Goal: Task Accomplishment & Management: Manage account settings

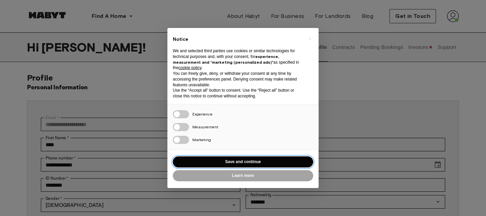
click at [257, 161] on button "Save and continue" at bounding box center [243, 162] width 140 height 11
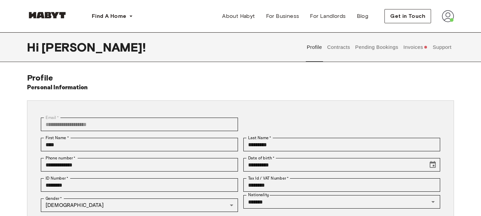
click at [410, 53] on button "Invoices" at bounding box center [415, 47] width 26 height 30
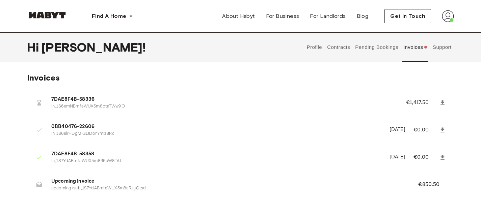
click at [377, 43] on button "Pending Bookings" at bounding box center [376, 47] width 45 height 30
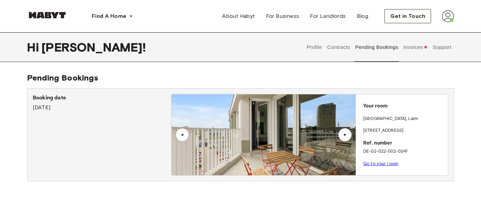
click at [344, 43] on button "Contracts" at bounding box center [338, 47] width 25 height 30
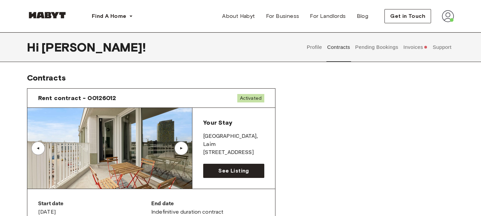
click at [313, 44] on button "Profile" at bounding box center [314, 47] width 17 height 30
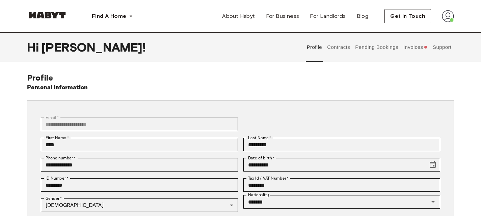
click at [439, 46] on button "Support" at bounding box center [442, 47] width 21 height 30
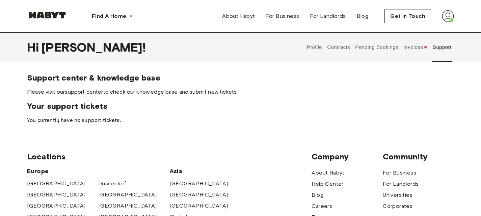
click at [343, 50] on button "Contracts" at bounding box center [338, 47] width 25 height 30
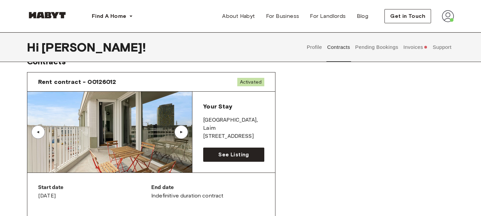
scroll to position [16, 0]
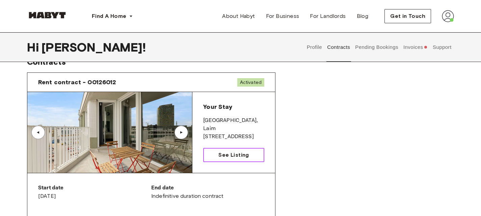
click at [241, 154] on span "See Listing" at bounding box center [233, 155] width 30 height 8
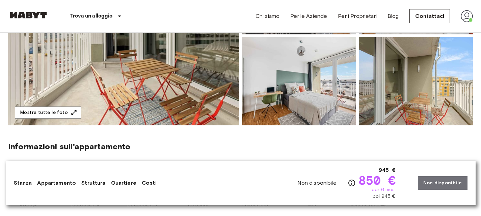
scroll to position [142, 0]
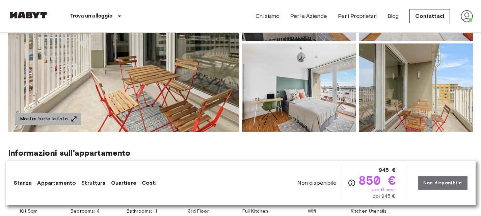
click at [64, 113] on button "Mostra tutte le foto" at bounding box center [48, 119] width 66 height 12
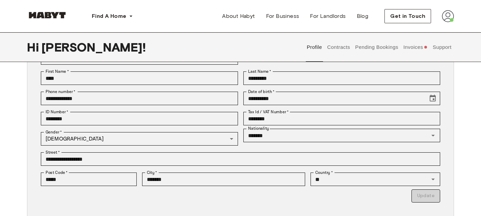
scroll to position [69, 0]
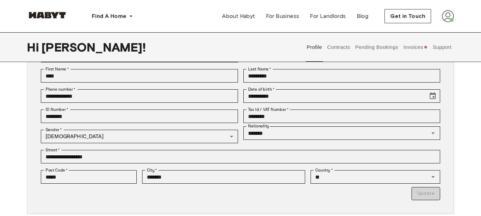
click at [336, 44] on button "Contracts" at bounding box center [338, 47] width 25 height 30
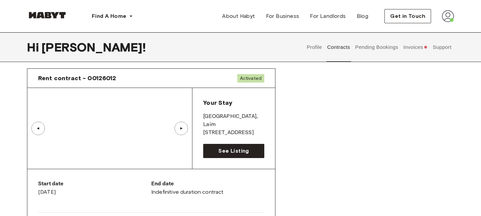
scroll to position [20, 0]
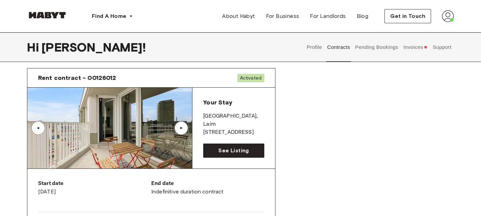
drag, startPoint x: 203, startPoint y: 122, endPoint x: 252, endPoint y: 121, distance: 48.6
click at [252, 129] on p "[STREET_ADDRESS]" at bounding box center [233, 133] width 61 height 8
copy p "[STREET_ADDRESS]"
